Goal: Task Accomplishment & Management: Manage account settings

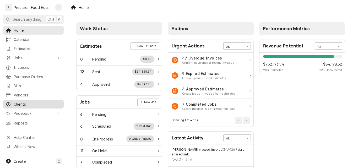
click at [25, 101] on span "Clients" at bounding box center [37, 104] width 47 height 6
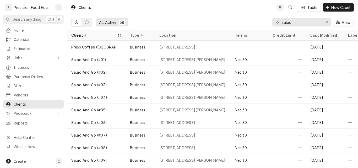
drag, startPoint x: 299, startPoint y: 24, endPoint x: 245, endPoint y: 27, distance: 53.3
click at [245, 27] on div "All Active 58 salad View" at bounding box center [212, 22] width 283 height 15
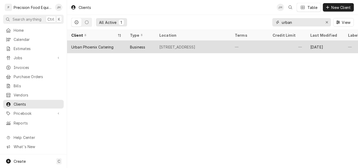
type input "urban"
click at [182, 45] on div "5048 E Oak St, Phoenix, AZ 85008" at bounding box center [177, 47] width 36 height 6
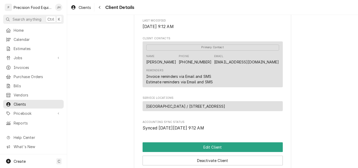
scroll to position [157, 0]
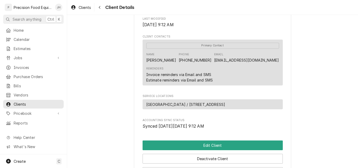
click at [236, 84] on div "Reminders Invoice reminders via Email and SMS Estimate reminders via Email and …" at bounding box center [212, 75] width 133 height 20
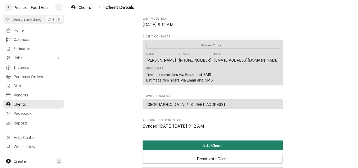
click at [217, 150] on button "Edit Client" at bounding box center [213, 146] width 140 height 10
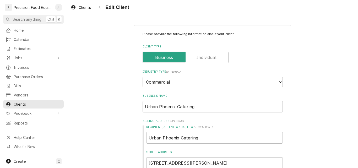
type textarea "x"
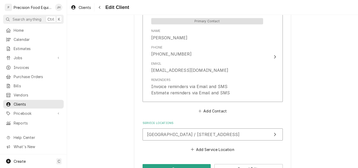
scroll to position [367, 0]
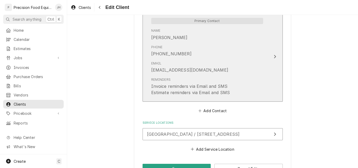
click at [231, 59] on div "Email parts@nmcrown.com" at bounding box center [207, 67] width 112 height 16
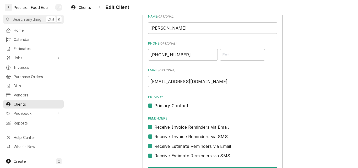
drag, startPoint x: 192, startPoint y: 83, endPoint x: 76, endPoint y: 86, distance: 116.2
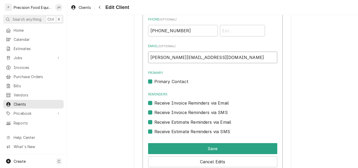
scroll to position [419, 0]
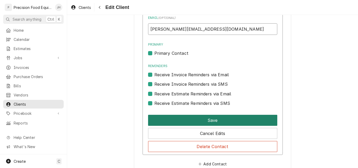
type input "steven@theurbanphx.com"
click at [213, 119] on button "Save" at bounding box center [212, 120] width 129 height 11
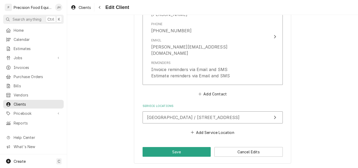
scroll to position [384, 0]
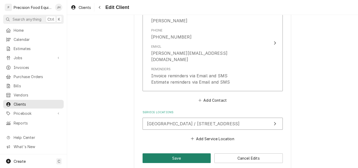
click at [185, 153] on button "Save" at bounding box center [177, 158] width 68 height 10
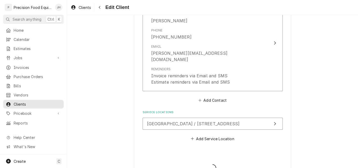
type textarea "x"
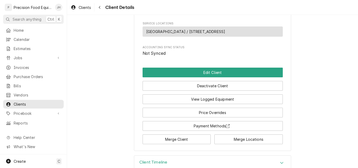
scroll to position [249, 0]
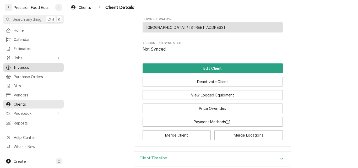
click at [17, 65] on span "Invoices" at bounding box center [37, 68] width 47 height 6
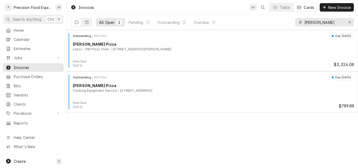
drag, startPoint x: 321, startPoint y: 22, endPoint x: 257, endPoint y: 22, distance: 64.0
click at [257, 22] on div "All Open 2 Pending 0 Outstanding 2 Overdue 0 [PERSON_NAME]" at bounding box center [212, 22] width 283 height 15
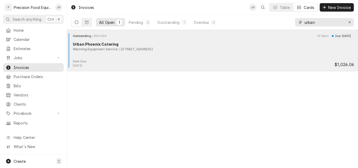
type input "urban"
click at [237, 43] on div "Urban Phoenix Catering" at bounding box center [213, 44] width 281 height 6
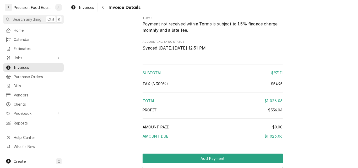
scroll to position [859, 0]
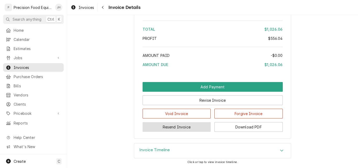
click at [183, 127] on button "Resend Invoice" at bounding box center [177, 127] width 68 height 10
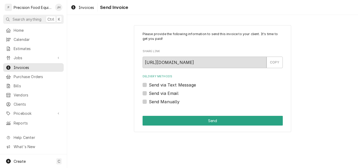
click at [170, 86] on label "Send via Text Message" at bounding box center [172, 85] width 47 height 6
click at [170, 86] on input "Send via Text Message" at bounding box center [219, 88] width 140 height 12
checkbox input "true"
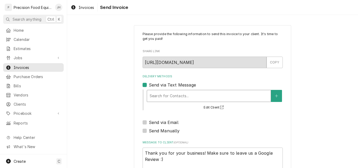
click at [173, 95] on div "Delivery Methods" at bounding box center [209, 95] width 118 height 9
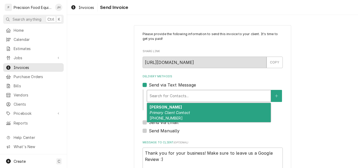
click at [173, 111] on em "Primary Client Contact" at bounding box center [170, 112] width 40 height 4
type textarea "x"
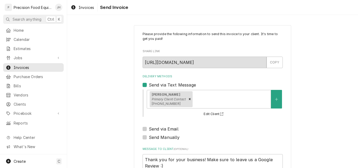
click at [149, 129] on label "Send via Email" at bounding box center [164, 129] width 30 height 6
click at [149, 129] on input "Send via Email" at bounding box center [219, 132] width 140 height 12
checkbox input "true"
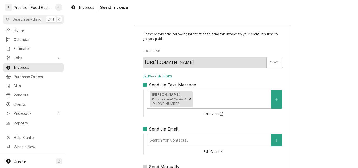
click at [167, 139] on div "Delivery Methods" at bounding box center [209, 139] width 118 height 9
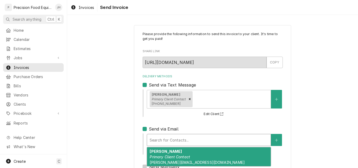
click at [170, 159] on em "Primary Client Contact" at bounding box center [170, 157] width 40 height 4
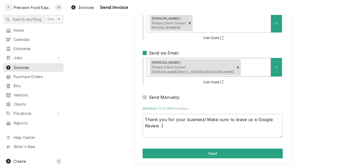
scroll to position [78, 0]
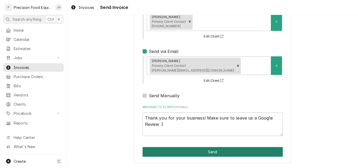
click at [208, 153] on button "Send" at bounding box center [213, 152] width 140 height 10
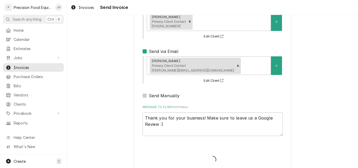
type textarea "x"
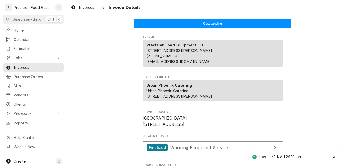
scroll to position [131, 0]
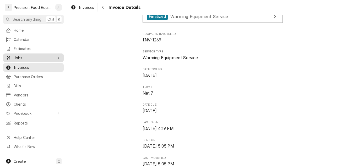
click at [21, 55] on span "Jobs" at bounding box center [34, 58] width 40 height 6
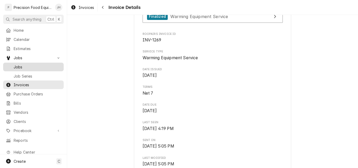
click at [21, 64] on span "Jobs" at bounding box center [37, 67] width 47 height 6
